Goal: Transaction & Acquisition: Purchase product/service

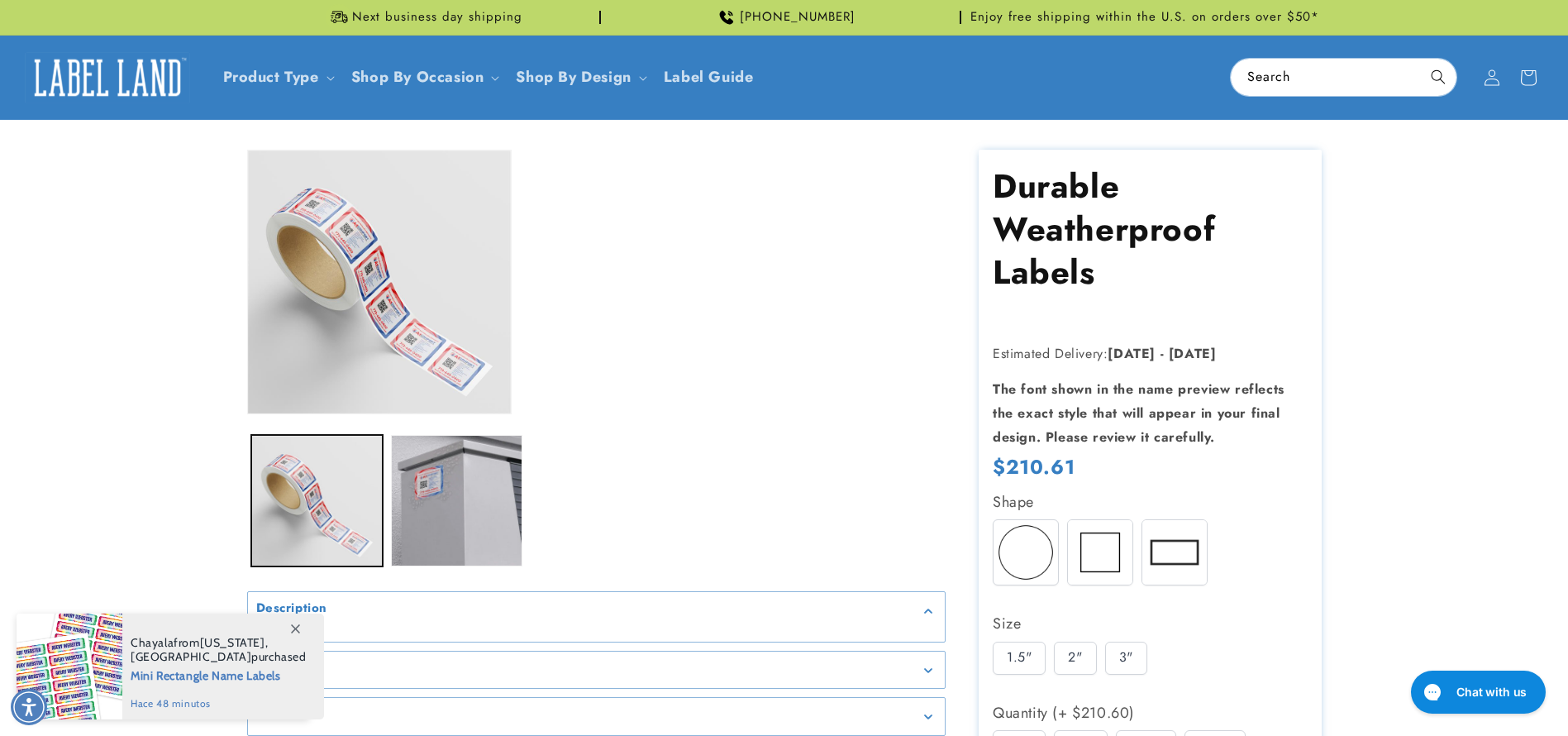
click at [921, 352] on div "Skip to product information Open media 1 in modal Open media 2 in modal 1 / of …" at bounding box center [784, 679] width 1075 height 1060
click at [1144, 418] on strong "The font shown in the name preview reflects the exact style that will appear in…" at bounding box center [1138, 413] width 291 height 67
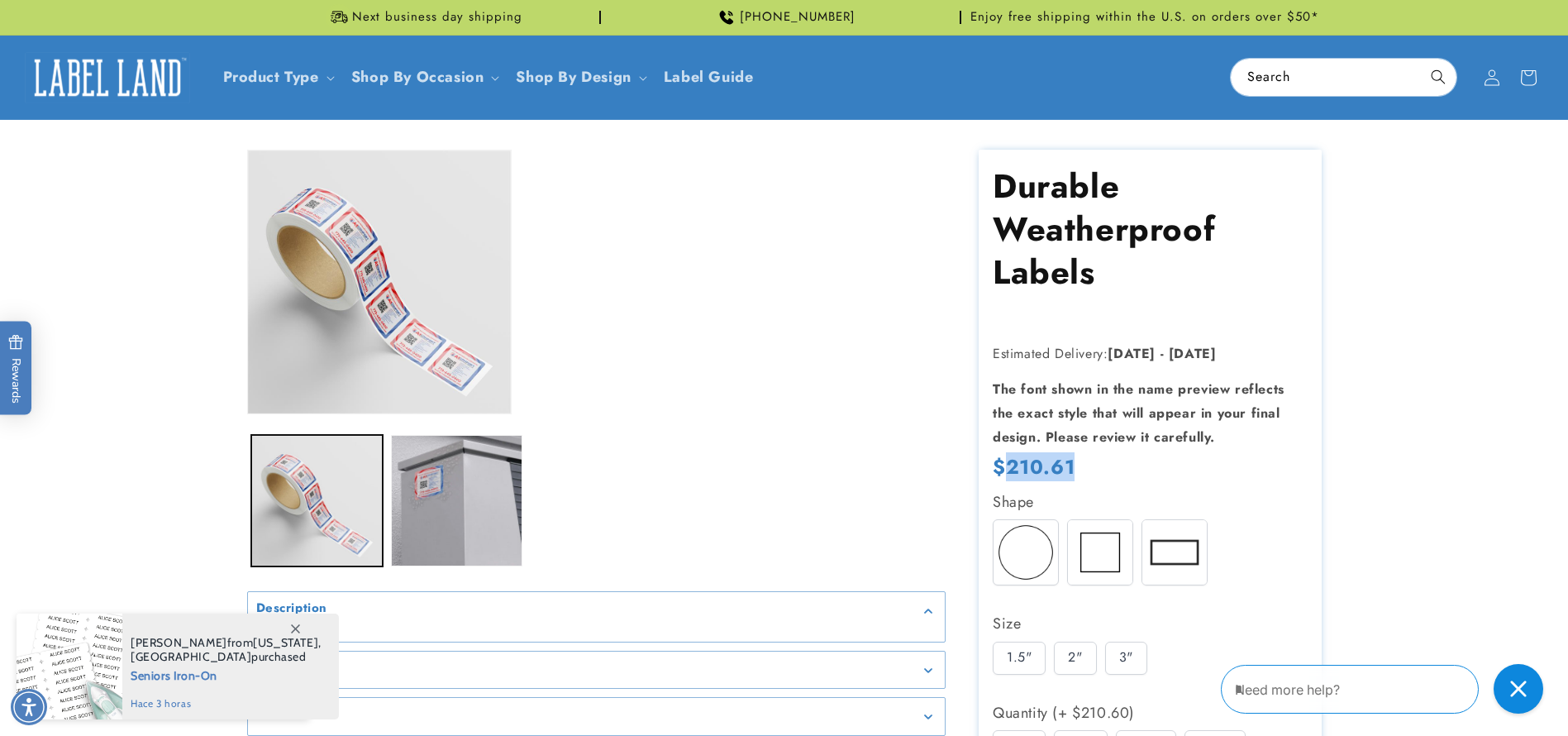
drag, startPoint x: 1001, startPoint y: 464, endPoint x: 1236, endPoint y: 455, distance: 235.2
click at [1236, 455] on div "Regular price $210.61 Regular price Sale price $0.01 Unit price / per Sale Sold…" at bounding box center [1150, 468] width 314 height 31
click at [1102, 450] on section "Durable Weatherproof Labels Durable Weatherproof Labels Estimated Delivery: Oct…" at bounding box center [1150, 679] width 343 height 1060
